Goal: Task Accomplishment & Management: Manage account settings

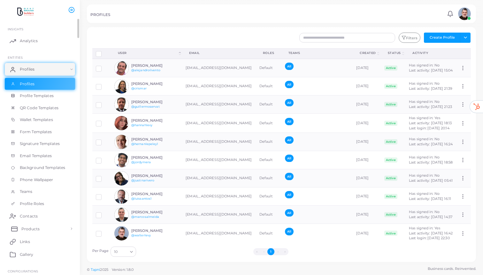
click at [41, 229] on link "Products" at bounding box center [40, 228] width 70 height 13
click at [34, 243] on span "Products" at bounding box center [30, 243] width 18 height 6
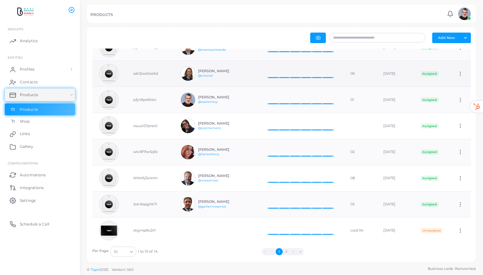
scroll to position [80, 0]
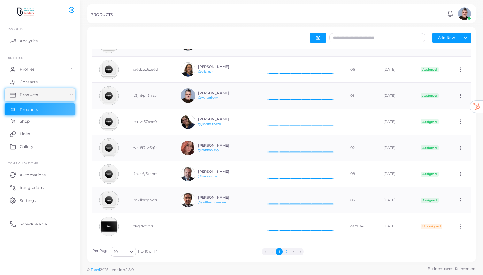
click at [287, 251] on button "2" at bounding box center [285, 251] width 7 height 7
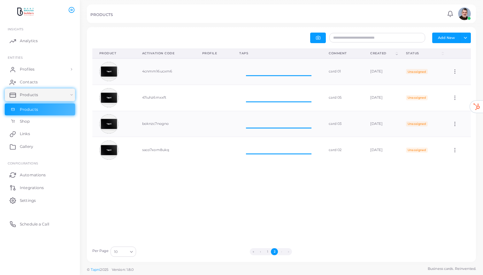
scroll to position [0, 0]
click at [269, 215] on div "Product (Click to clear sorting) Activation Code (Click to clear sorting) Profi…" at bounding box center [281, 146] width 385 height 194
click at [267, 251] on button "1" at bounding box center [267, 251] width 7 height 7
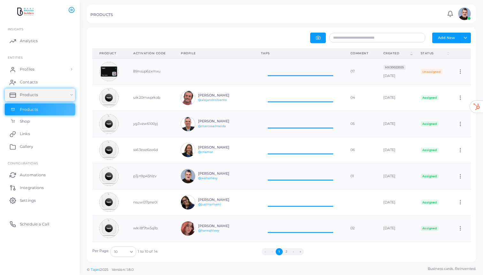
scroll to position [26, 89]
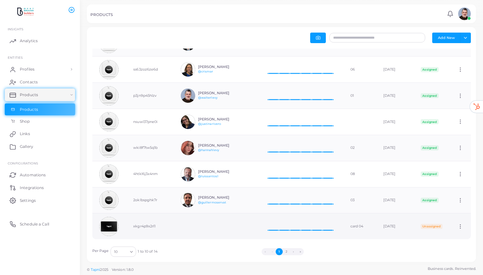
click at [463, 225] on icon at bounding box center [460, 226] width 6 height 6
click at [464, 225] on ul "Edit" at bounding box center [457, 233] width 35 height 16
click at [111, 222] on img at bounding box center [108, 226] width 19 height 19
click at [111, 224] on img at bounding box center [108, 226] width 19 height 19
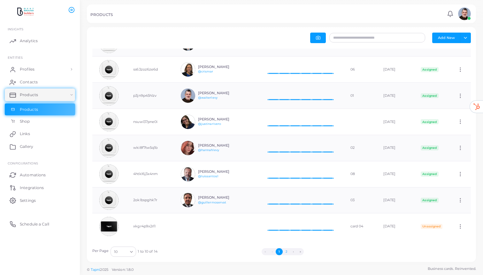
click at [286, 249] on button "2" at bounding box center [285, 251] width 7 height 7
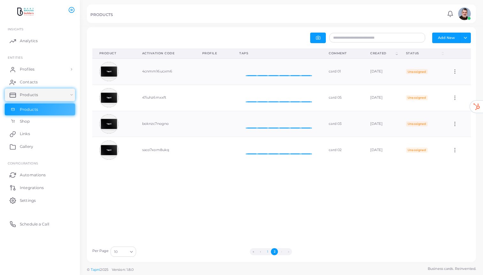
click at [266, 251] on button "1" at bounding box center [267, 251] width 7 height 7
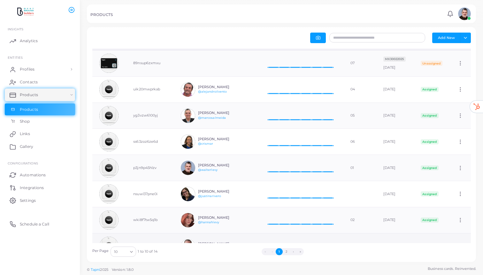
scroll to position [0, 0]
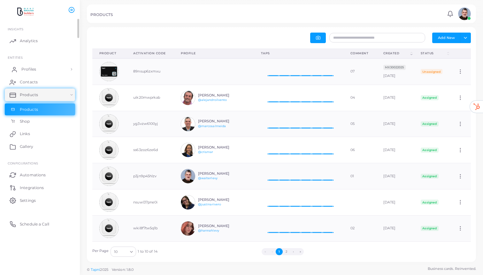
click at [32, 68] on span "Profiles" at bounding box center [28, 69] width 15 height 6
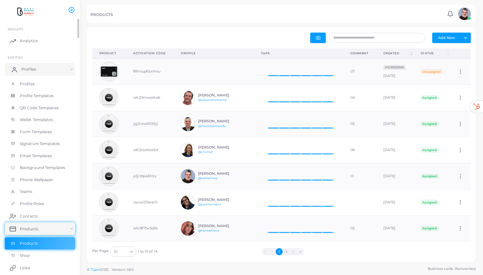
click at [32, 68] on span "Profiles" at bounding box center [28, 69] width 15 height 6
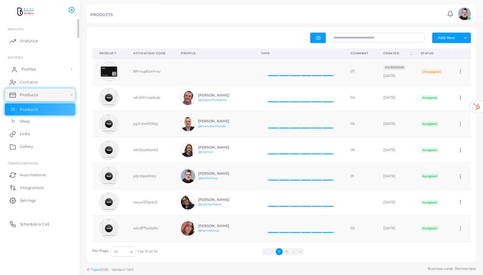
click at [32, 68] on span "Profiles" at bounding box center [28, 69] width 15 height 6
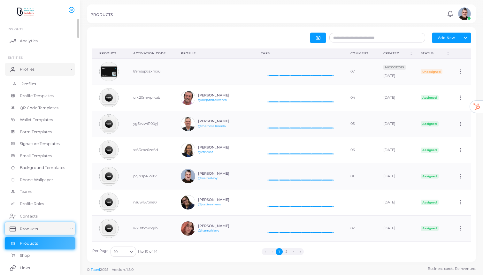
click at [27, 86] on span "Profiles" at bounding box center [28, 84] width 15 height 6
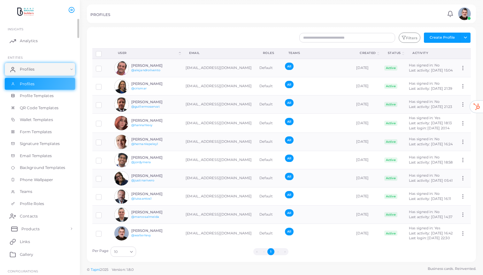
click at [32, 229] on span "Products" at bounding box center [30, 229] width 18 height 6
click at [32, 243] on span "Products" at bounding box center [30, 243] width 18 height 6
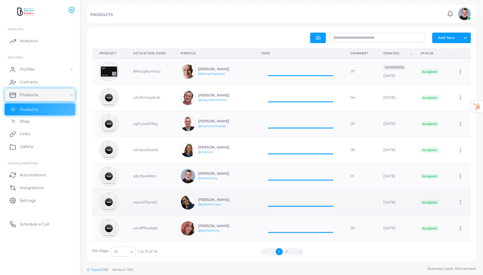
scroll to position [26, 89]
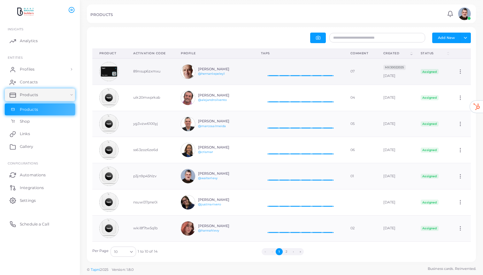
click at [463, 72] on icon at bounding box center [460, 72] width 6 height 6
click at [457, 78] on span "Edit" at bounding box center [456, 80] width 7 height 5
type input "**"
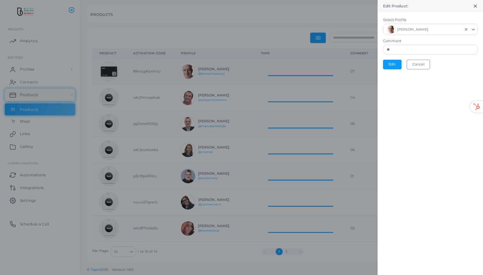
scroll to position [0, 0]
click at [410, 49] on input "**" at bounding box center [430, 50] width 95 height 10
click at [395, 64] on button "Edit" at bounding box center [392, 65] width 19 height 10
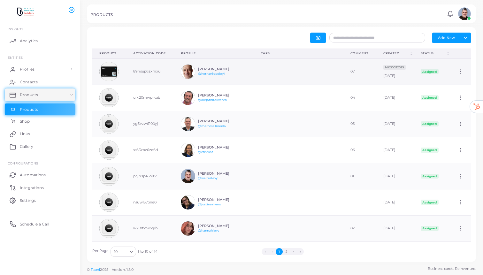
click at [199, 65] on div "[PERSON_NAME] @hernanlepeley1" at bounding box center [213, 71] width 64 height 14
click at [34, 70] on span "Profiles" at bounding box center [28, 69] width 15 height 6
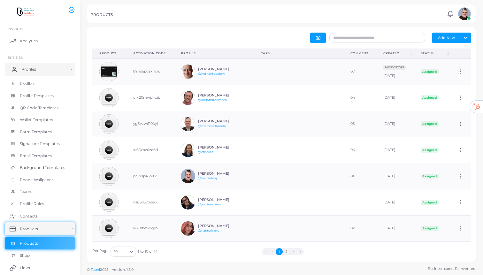
click at [32, 67] on span "Profiles" at bounding box center [28, 69] width 15 height 6
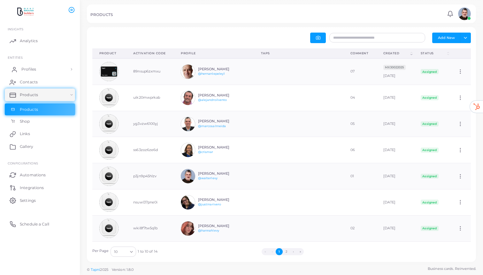
click at [32, 67] on span "Profiles" at bounding box center [28, 69] width 15 height 6
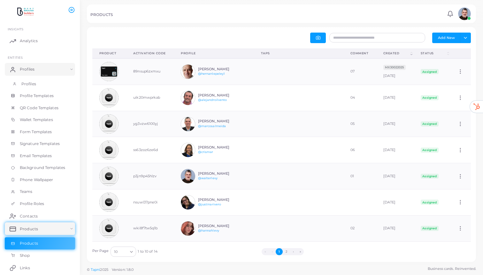
click at [28, 81] on span "Profiles" at bounding box center [28, 84] width 15 height 6
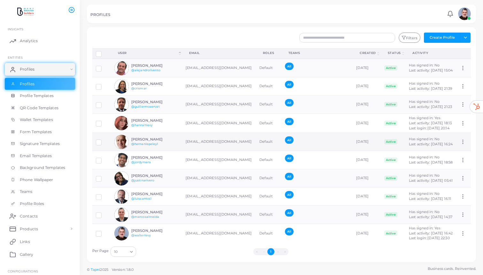
click at [463, 142] on circle at bounding box center [462, 141] width 1 height 1
click at [457, 175] on span "Assign Product" at bounding box center [455, 175] width 27 height 5
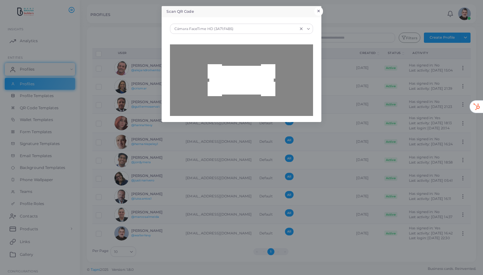
click at [321, 10] on button "×" at bounding box center [318, 11] width 9 height 8
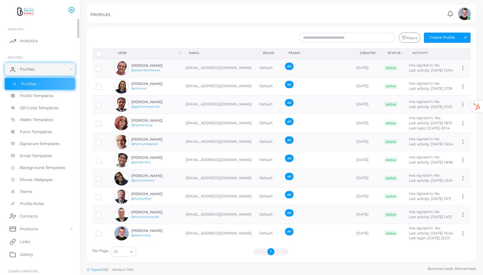
click at [46, 81] on link "Profiles" at bounding box center [40, 84] width 70 height 12
click at [158, 141] on h6 "[PERSON_NAME]" at bounding box center [154, 139] width 47 height 4
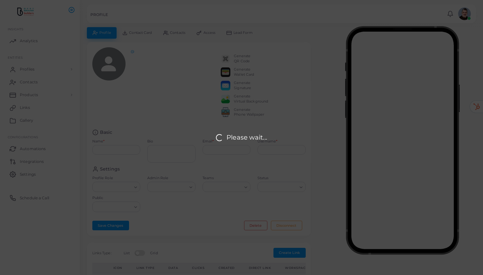
type input "**********"
type textarea "**********"
type input "**********"
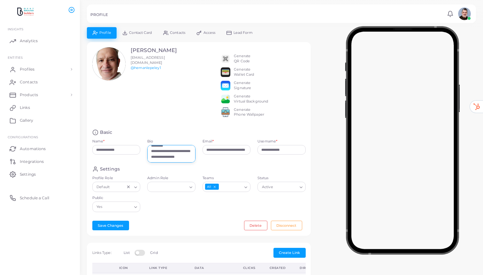
scroll to position [146, 0]
drag, startPoint x: 151, startPoint y: 155, endPoint x: 187, endPoint y: 170, distance: 38.8
click at [187, 166] on div "**********" at bounding box center [171, 152] width 55 height 27
click at [26, 66] on link "Profiles" at bounding box center [40, 69] width 70 height 13
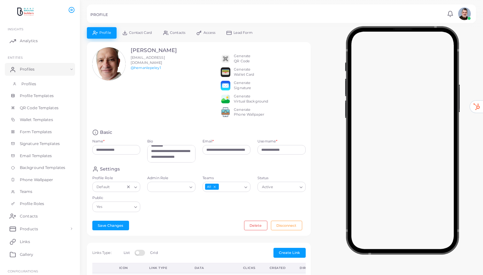
click at [27, 82] on span "Profiles" at bounding box center [28, 84] width 15 height 6
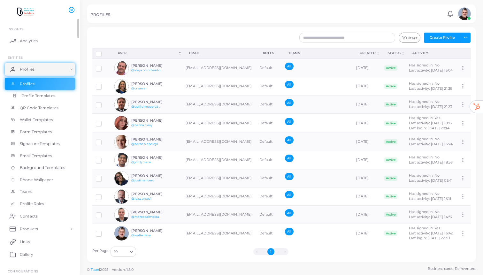
click at [32, 95] on span "Profile Templates" at bounding box center [38, 96] width 34 height 6
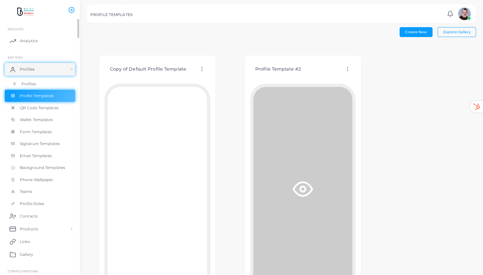
click at [30, 82] on span "Profiles" at bounding box center [28, 84] width 15 height 6
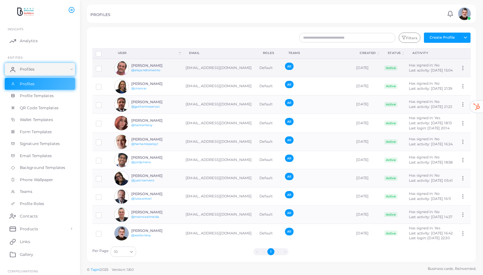
click at [147, 67] on h6 "[PERSON_NAME]" at bounding box center [154, 66] width 47 height 4
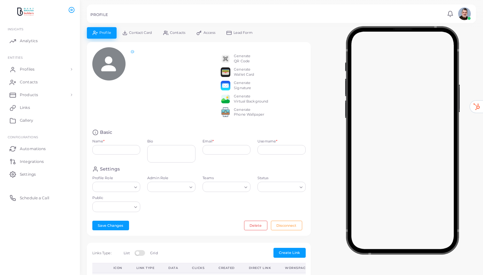
type input "**********"
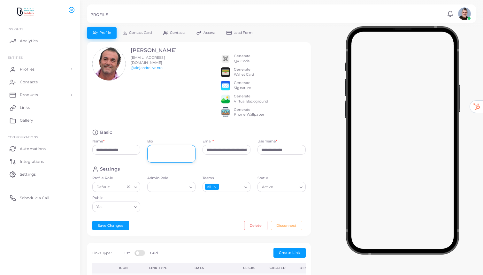
click at [162, 153] on textarea "Bio" at bounding box center [171, 154] width 48 height 18
paste textarea "**********"
type textarea "**********"
click at [114, 230] on button "Save Changes" at bounding box center [110, 226] width 37 height 10
